Goal: Task Accomplishment & Management: Use online tool/utility

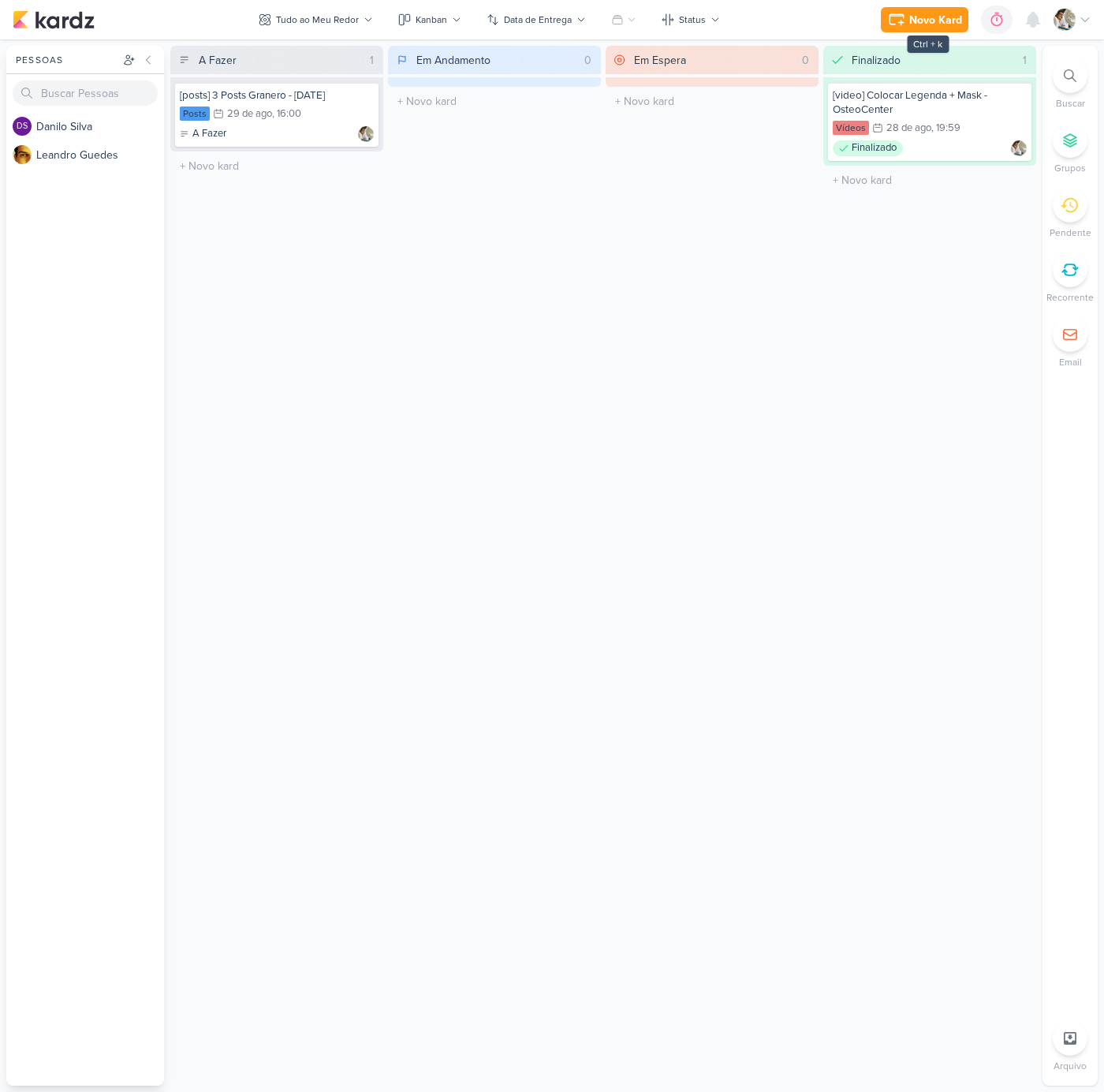
click at [926, 14] on div "Novo Kard" at bounding box center [936, 20] width 53 height 17
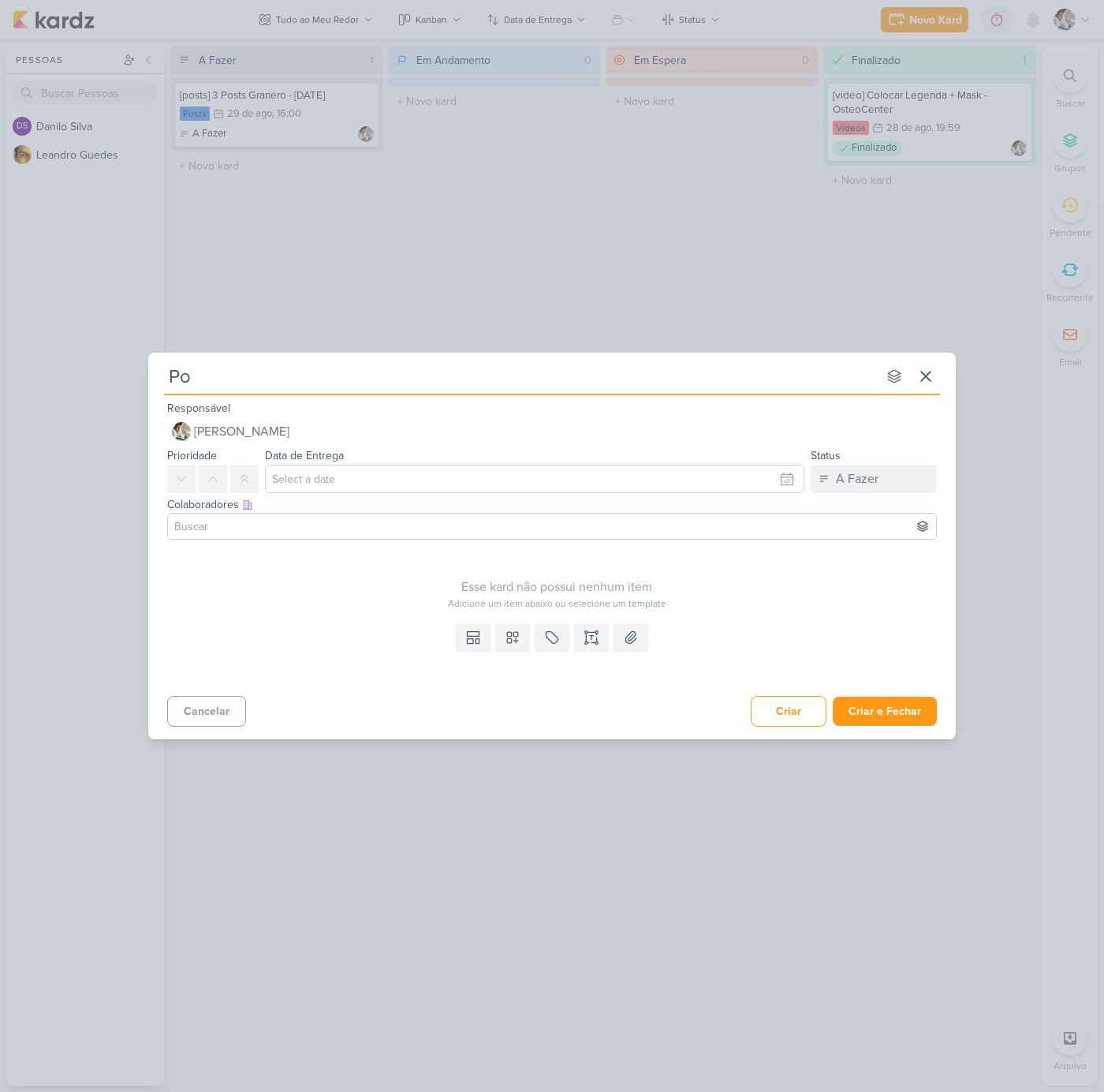
type input "Pos"
type input "P"
type input "Carrossel Ramon"
click at [884, 716] on button "Criar e Fechar" at bounding box center [885, 711] width 104 height 29
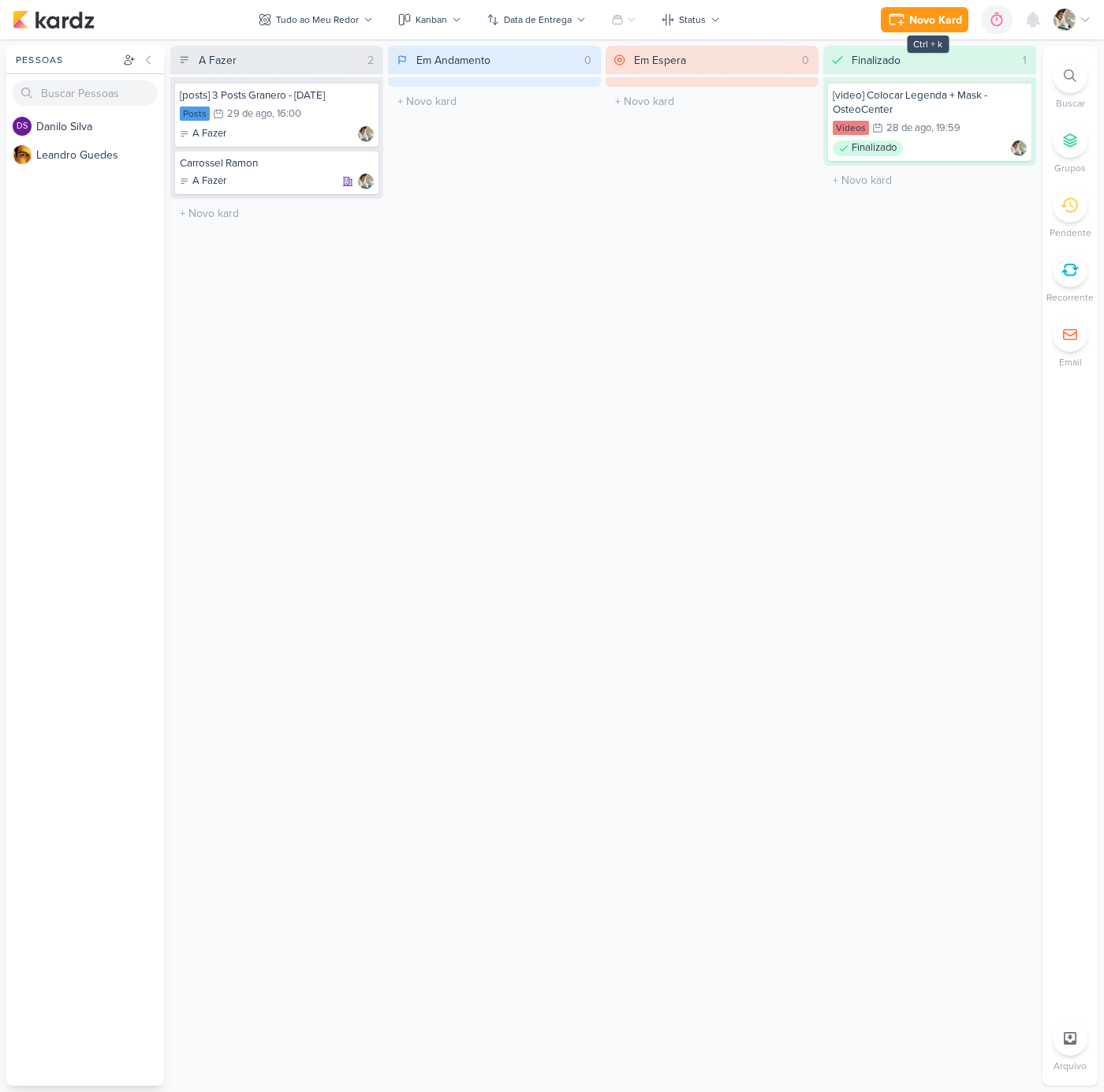
click at [926, 22] on div "Novo Kard" at bounding box center [936, 20] width 53 height 17
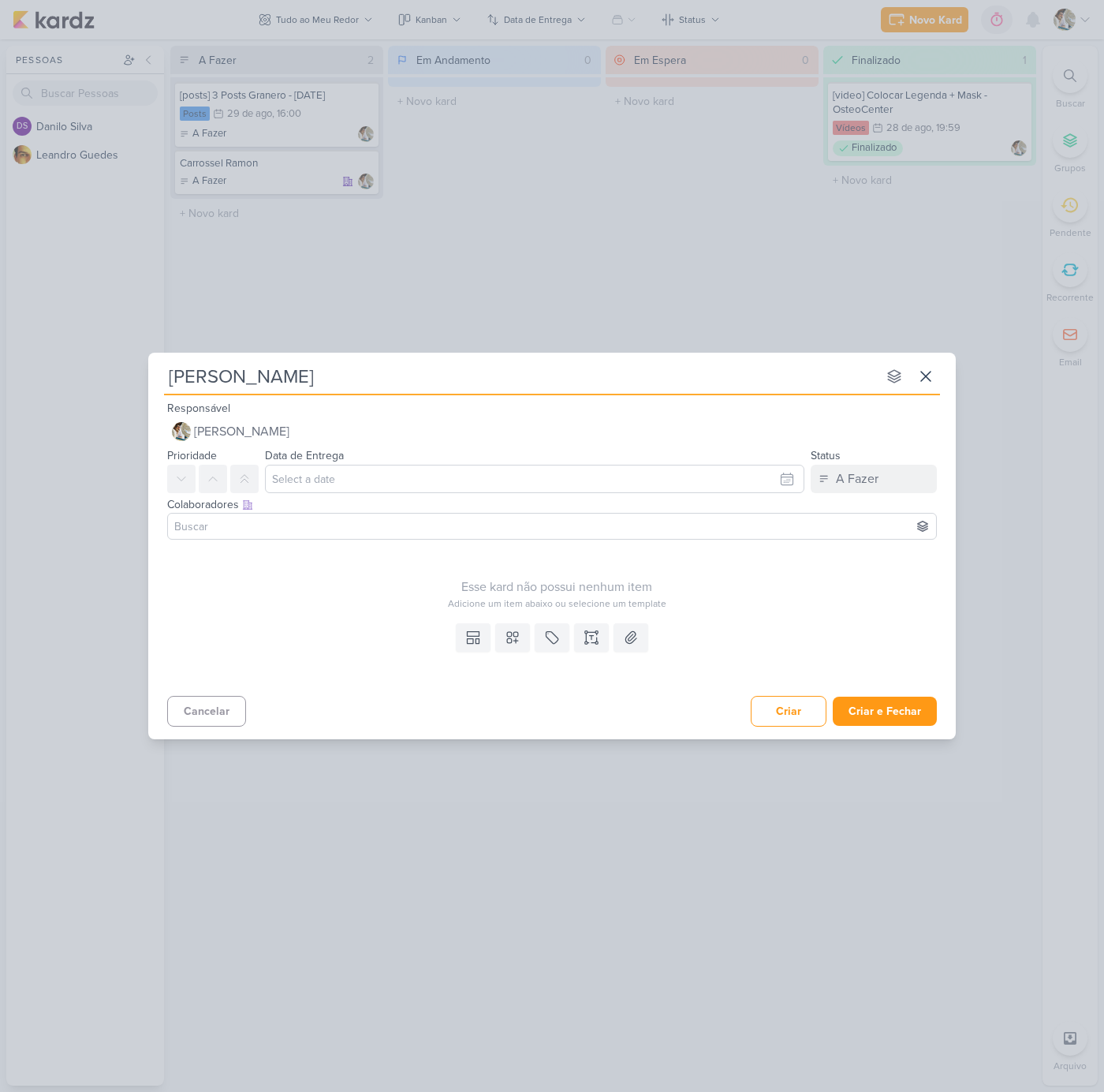
type input "[PERSON_NAME]"
click at [889, 712] on button "Criar e Fechar" at bounding box center [885, 711] width 104 height 29
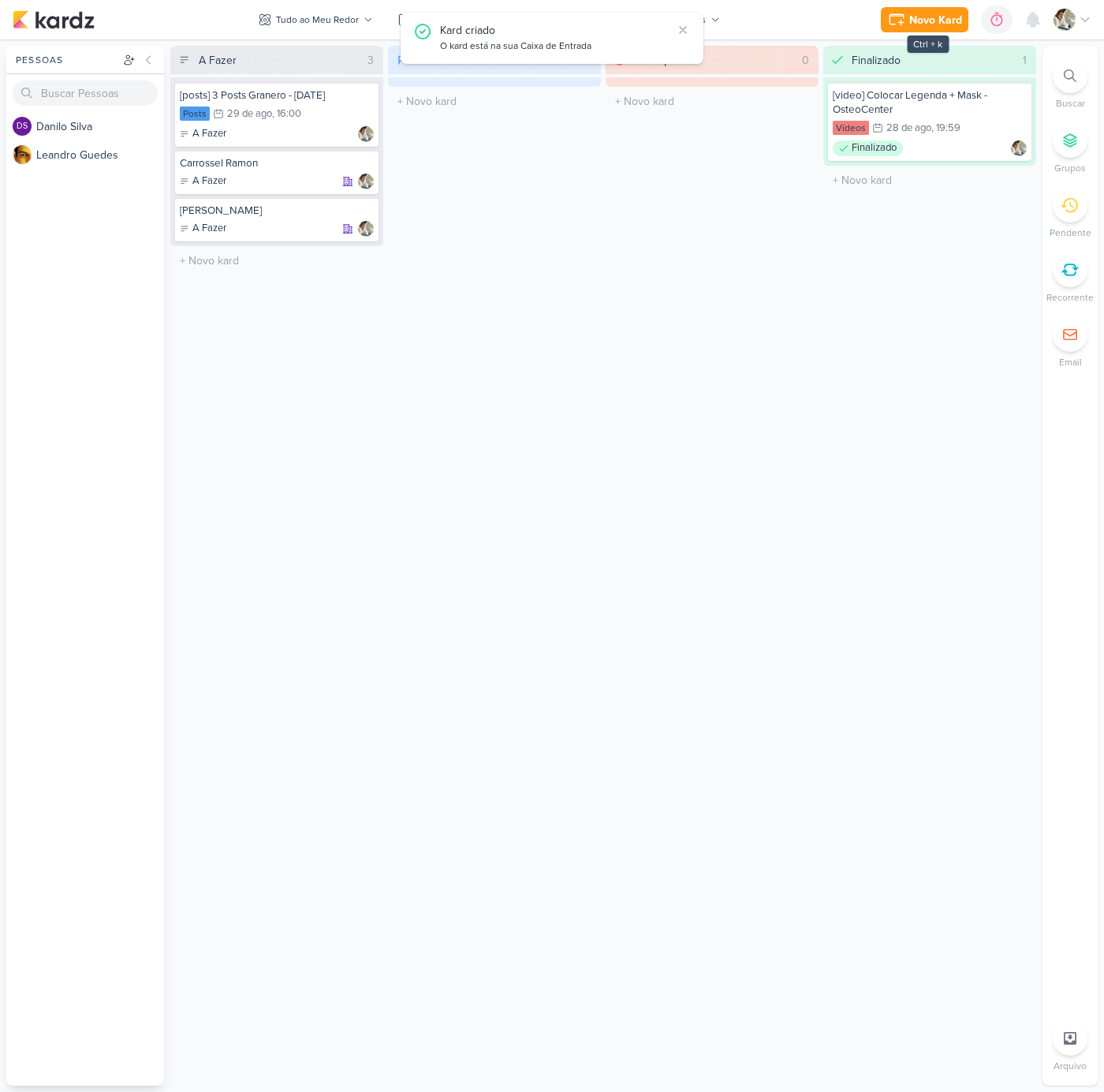
click at [951, 26] on div "Novo Kard" at bounding box center [936, 20] width 53 height 17
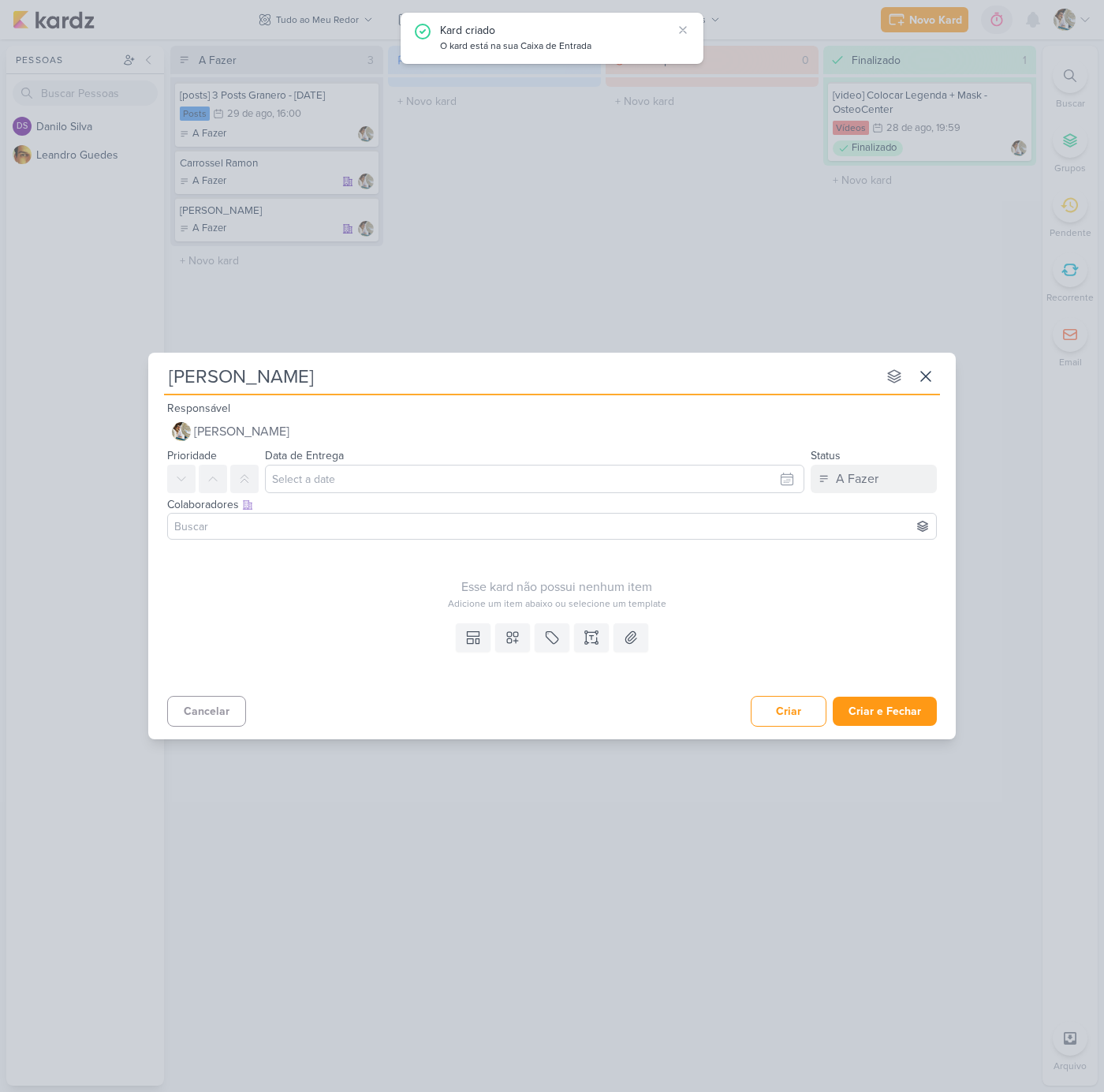
type input "[PERSON_NAME]"
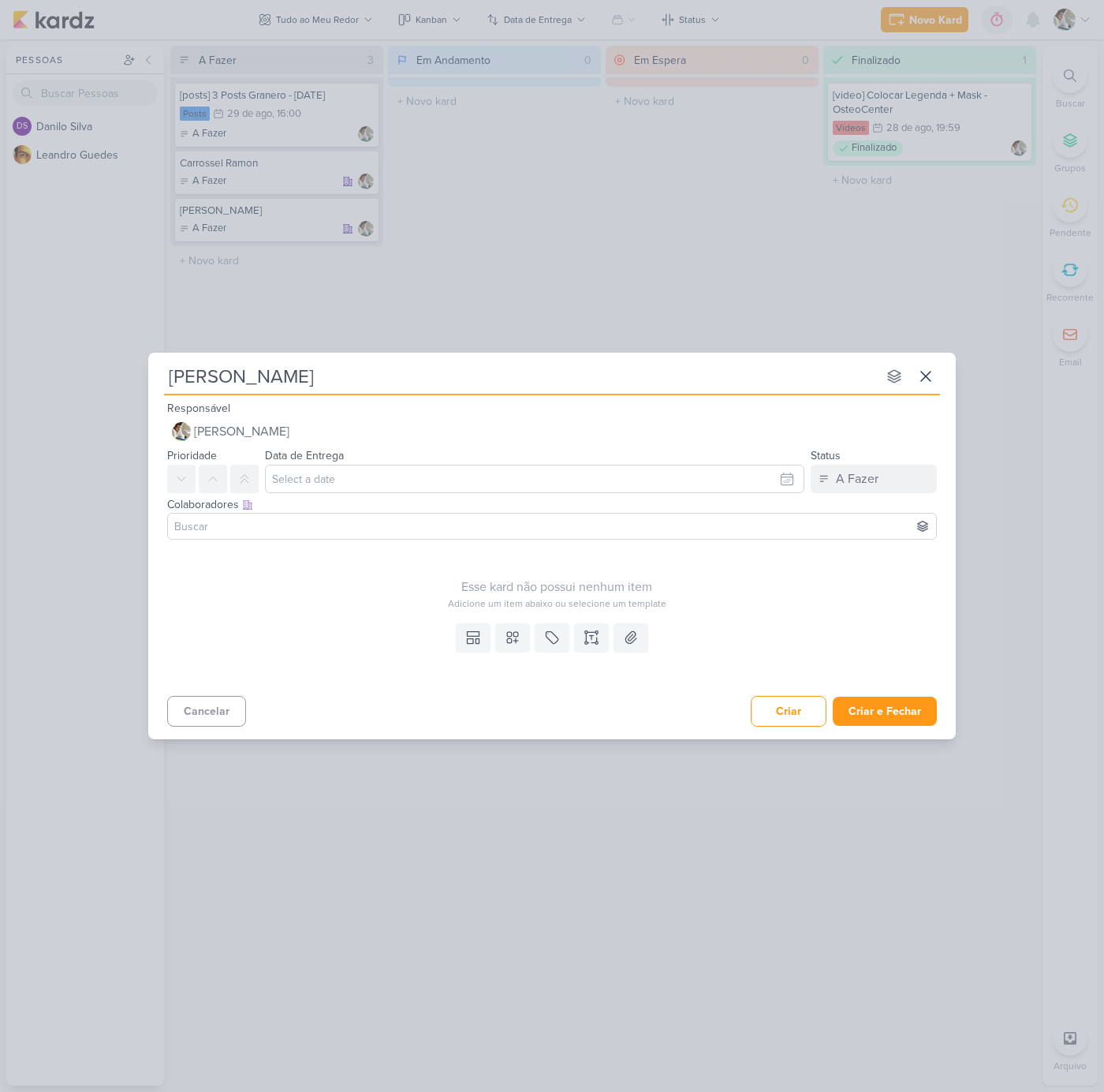
type input "[PERSON_NAME]´"
type input "[PERSON_NAME]"
click at [895, 709] on button "Criar e Fechar" at bounding box center [885, 711] width 104 height 29
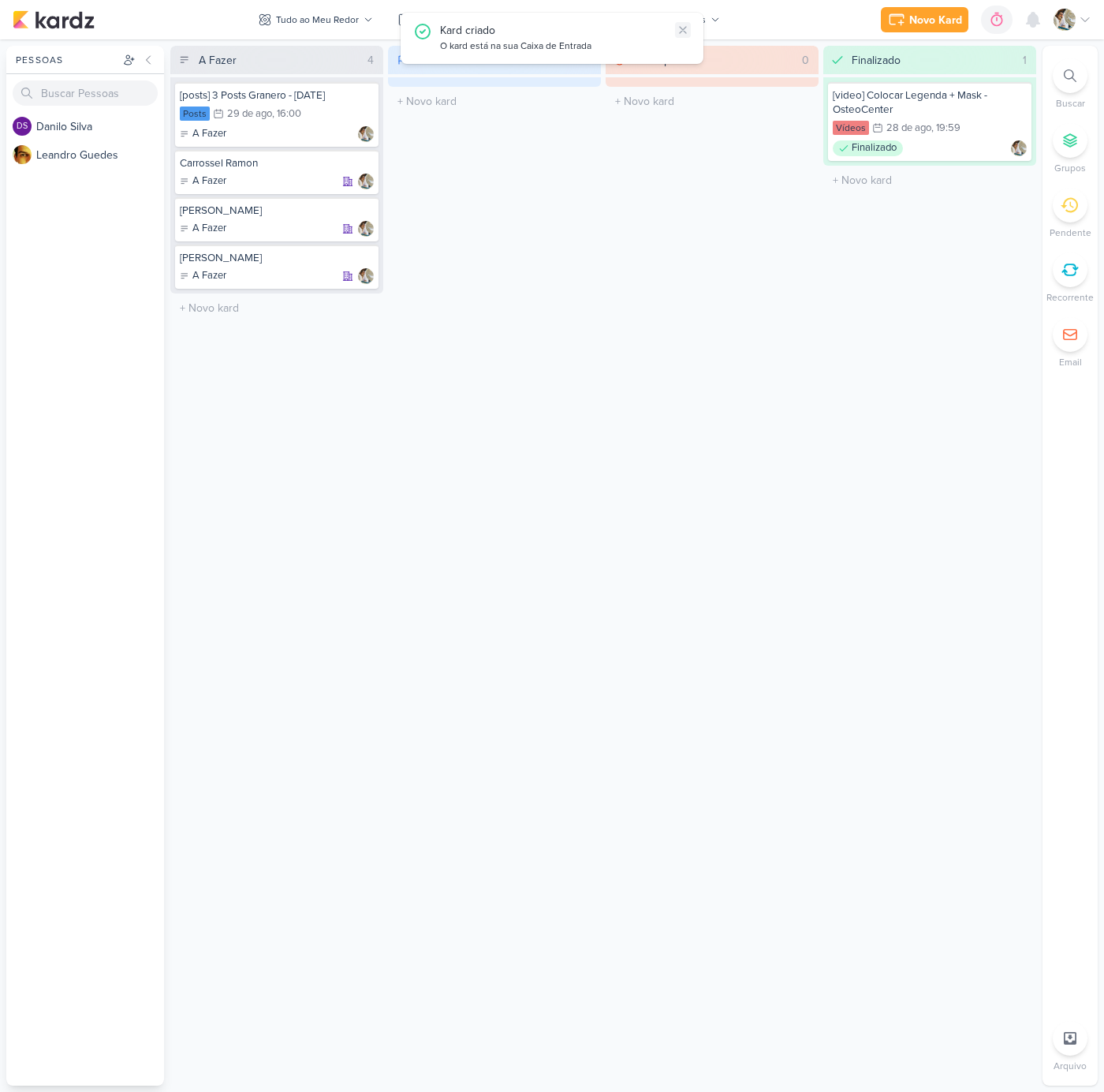
click at [680, 31] on icon at bounding box center [682, 30] width 12 height 12
click at [571, 185] on div "Em Andamento 0 O título do kard deve ter menos que 100 caracteres" at bounding box center [494, 565] width 213 height 1040
